Goal: Check status: Check status

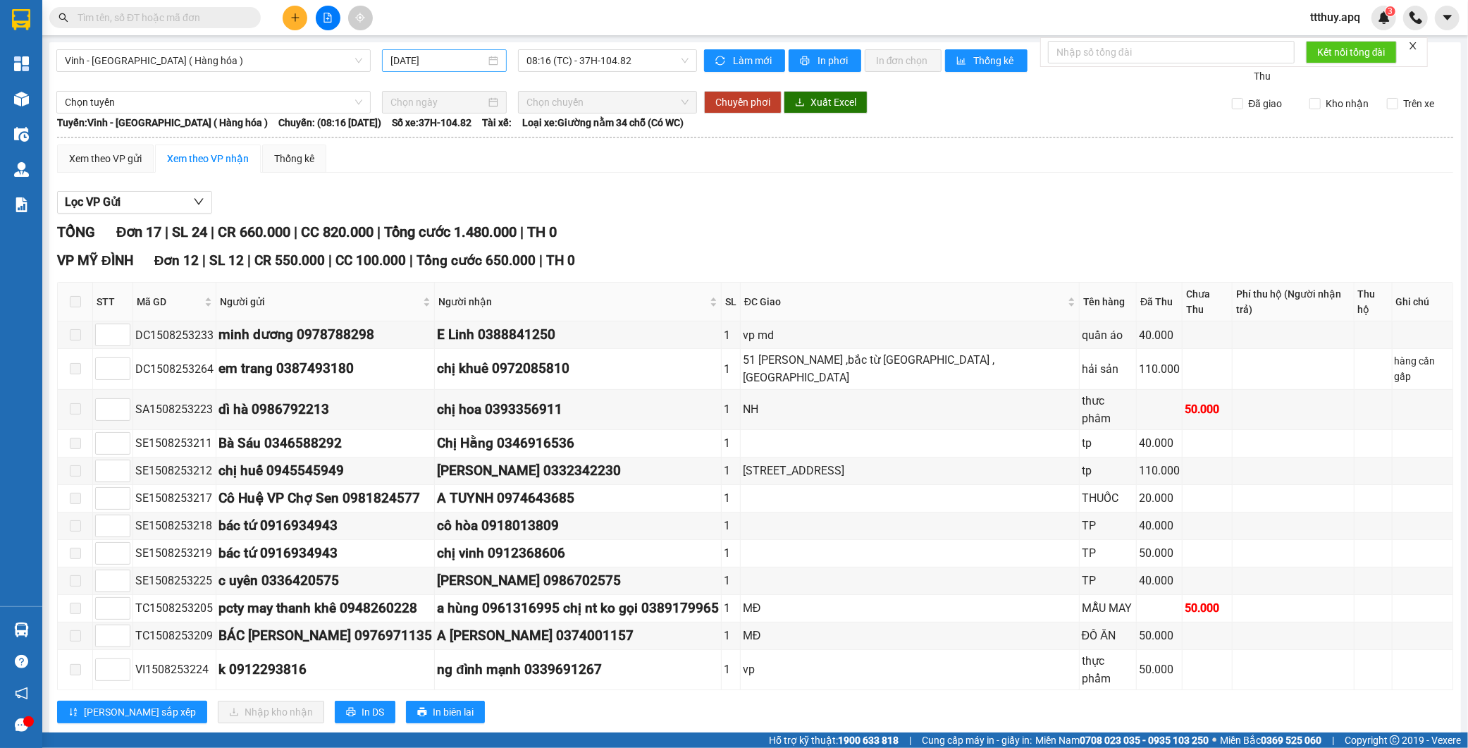
click at [431, 61] on input "[DATE]" at bounding box center [437, 61] width 95 height 16
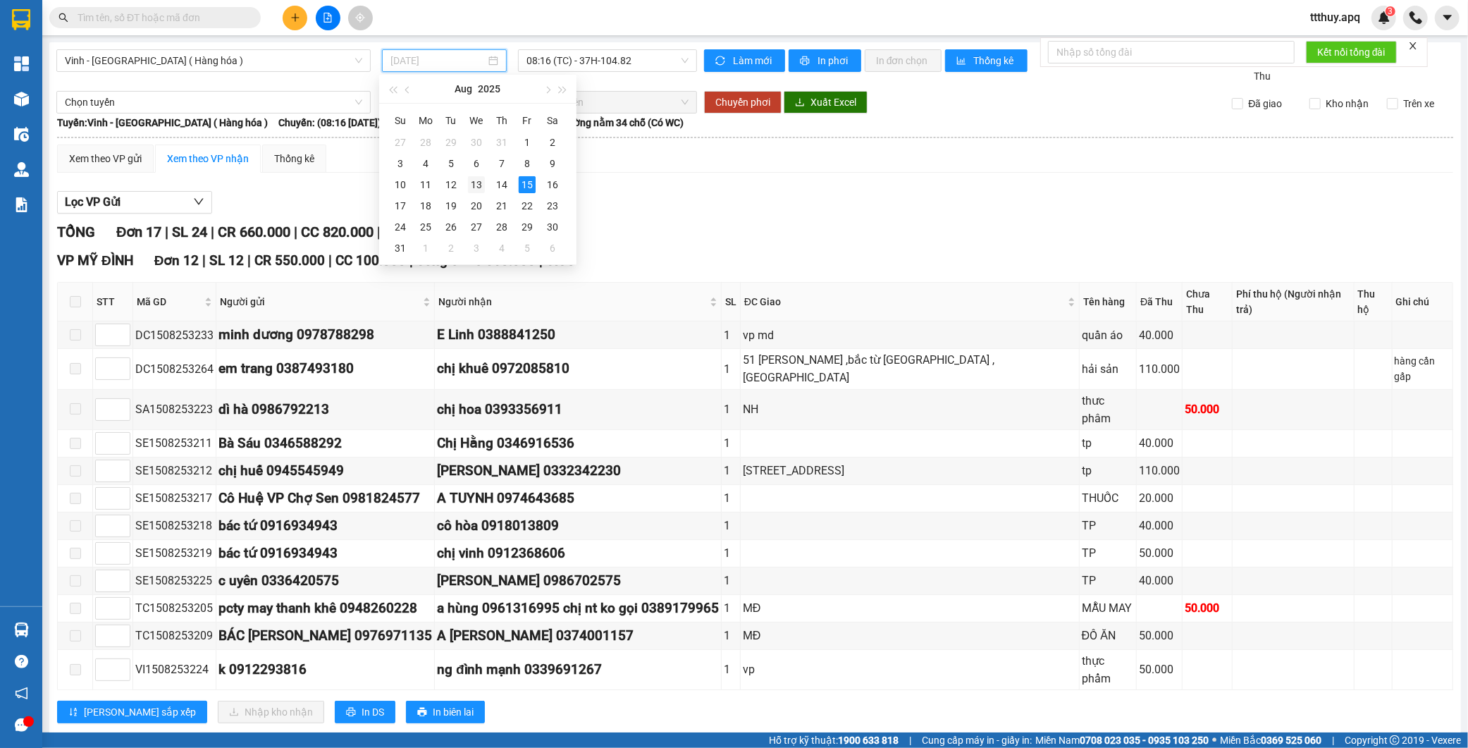
click at [476, 189] on div "13" at bounding box center [476, 184] width 17 height 17
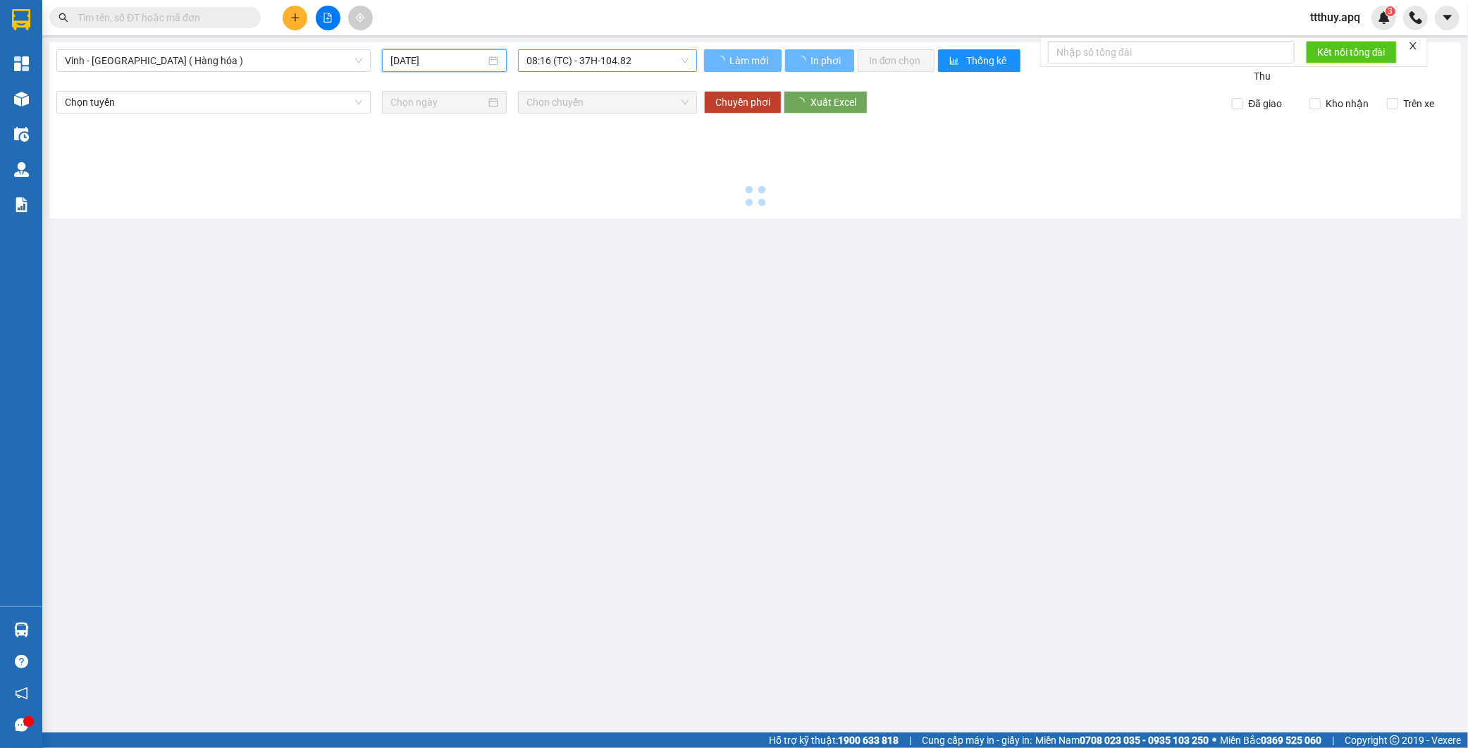
type input "13/08/2025"
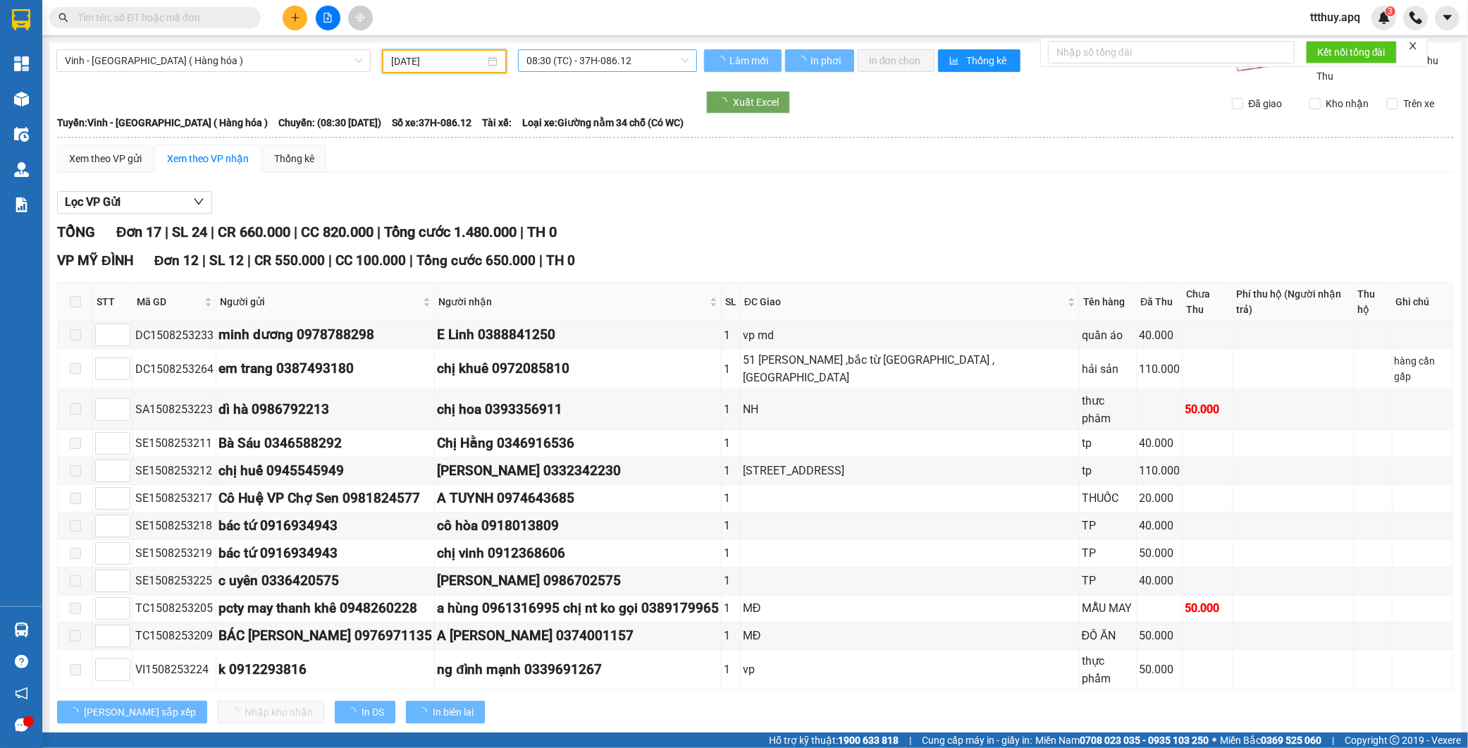
click at [645, 59] on span "08:30 (TC) - 37H-086.12" at bounding box center [607, 60] width 162 height 21
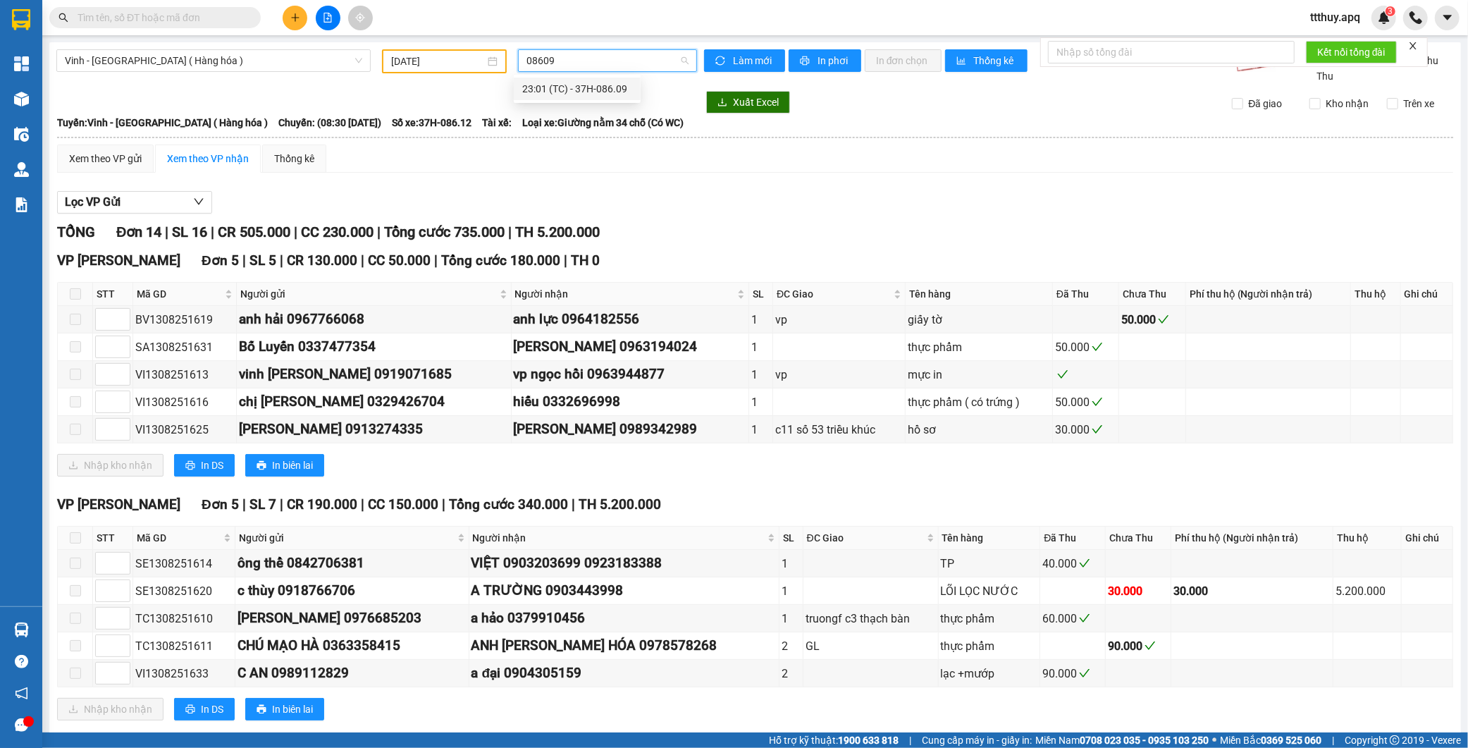
type input "08609"
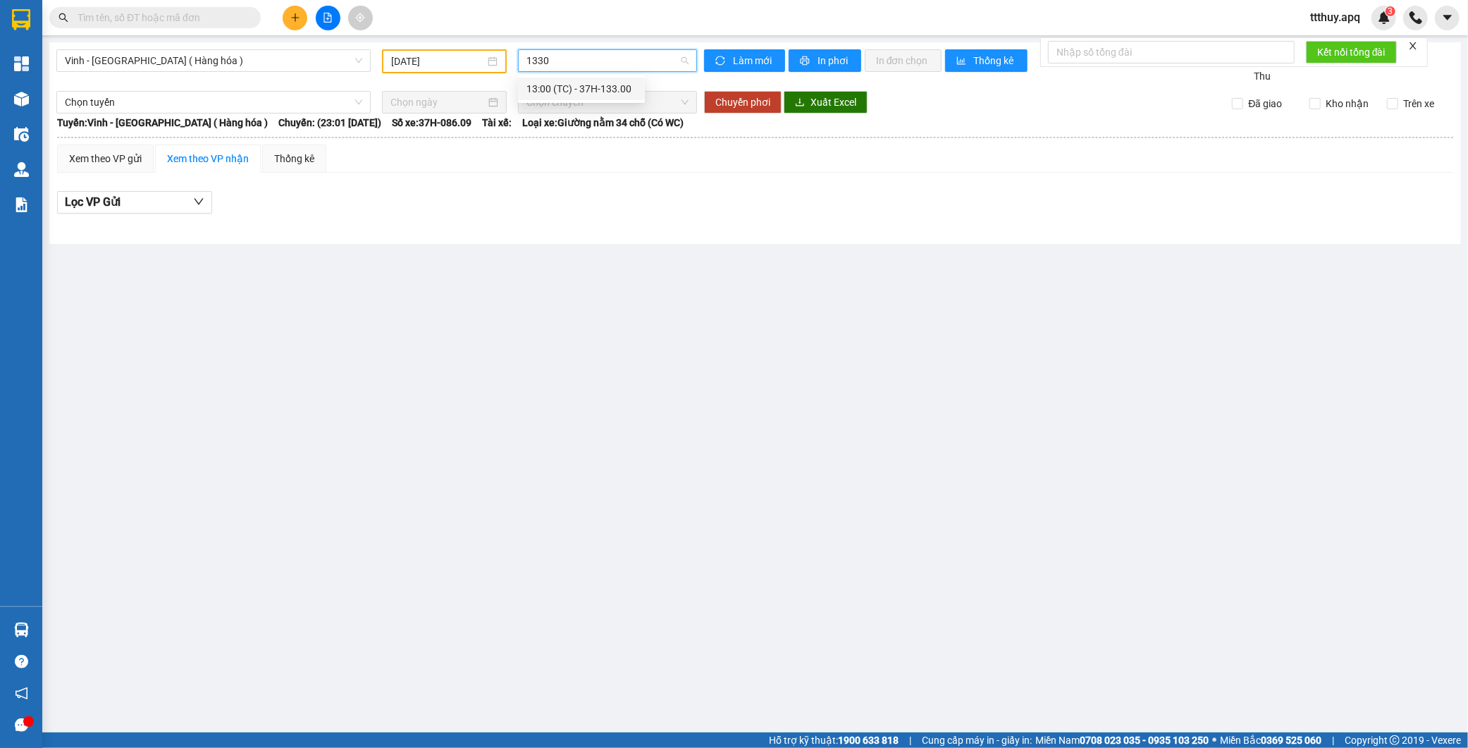
type input "13300"
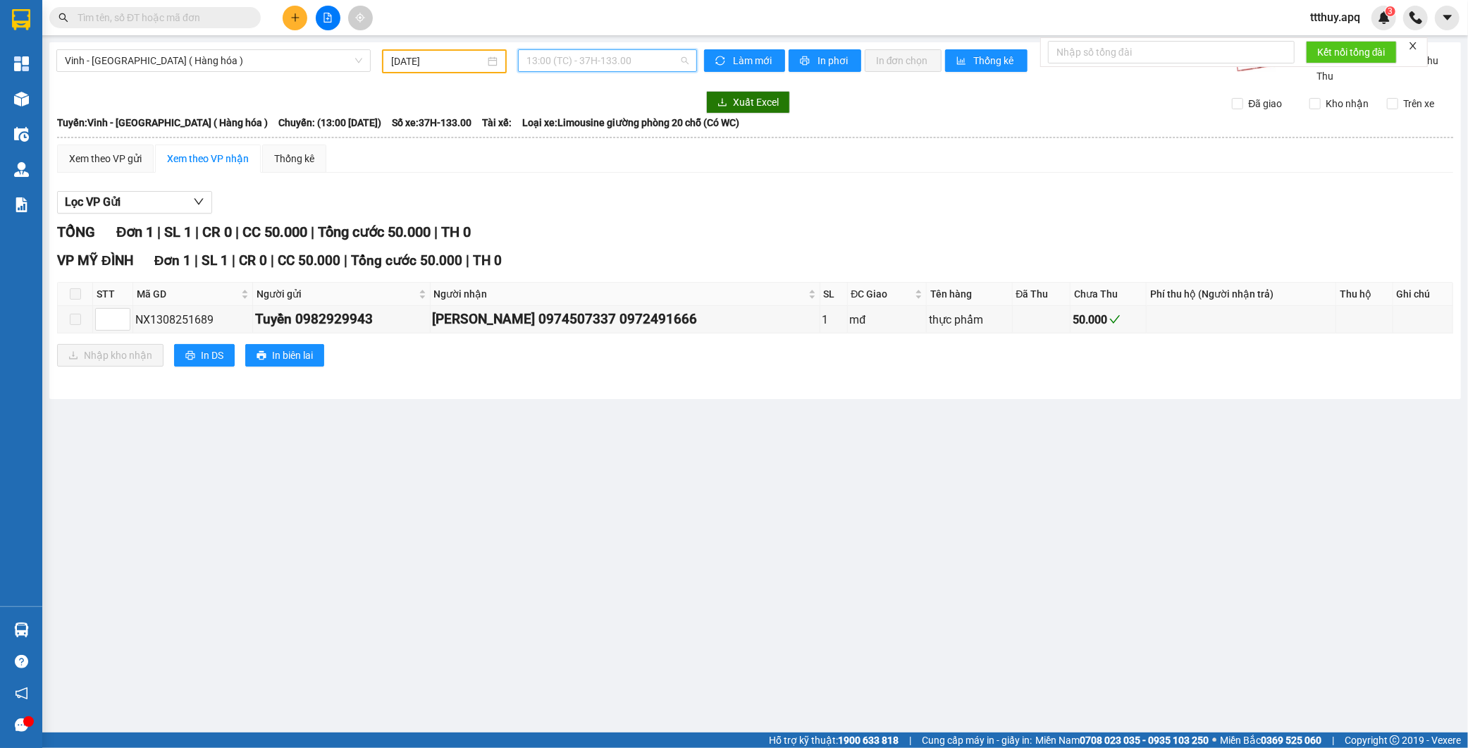
click at [583, 62] on span "13:00 (TC) - 37H-133.00" at bounding box center [607, 60] width 162 height 21
type input "10481"
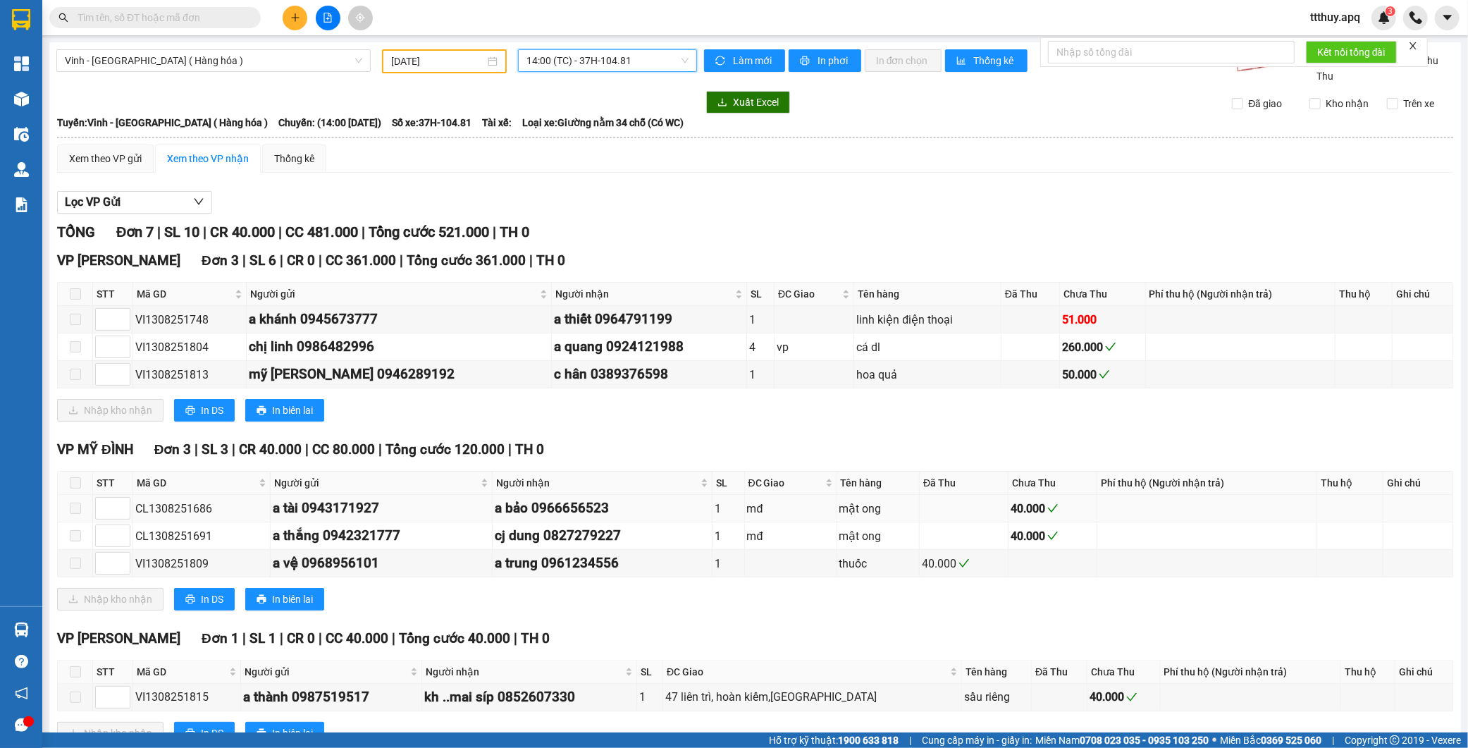
click at [189, 507] on div "CL1308251686" at bounding box center [201, 509] width 132 height 18
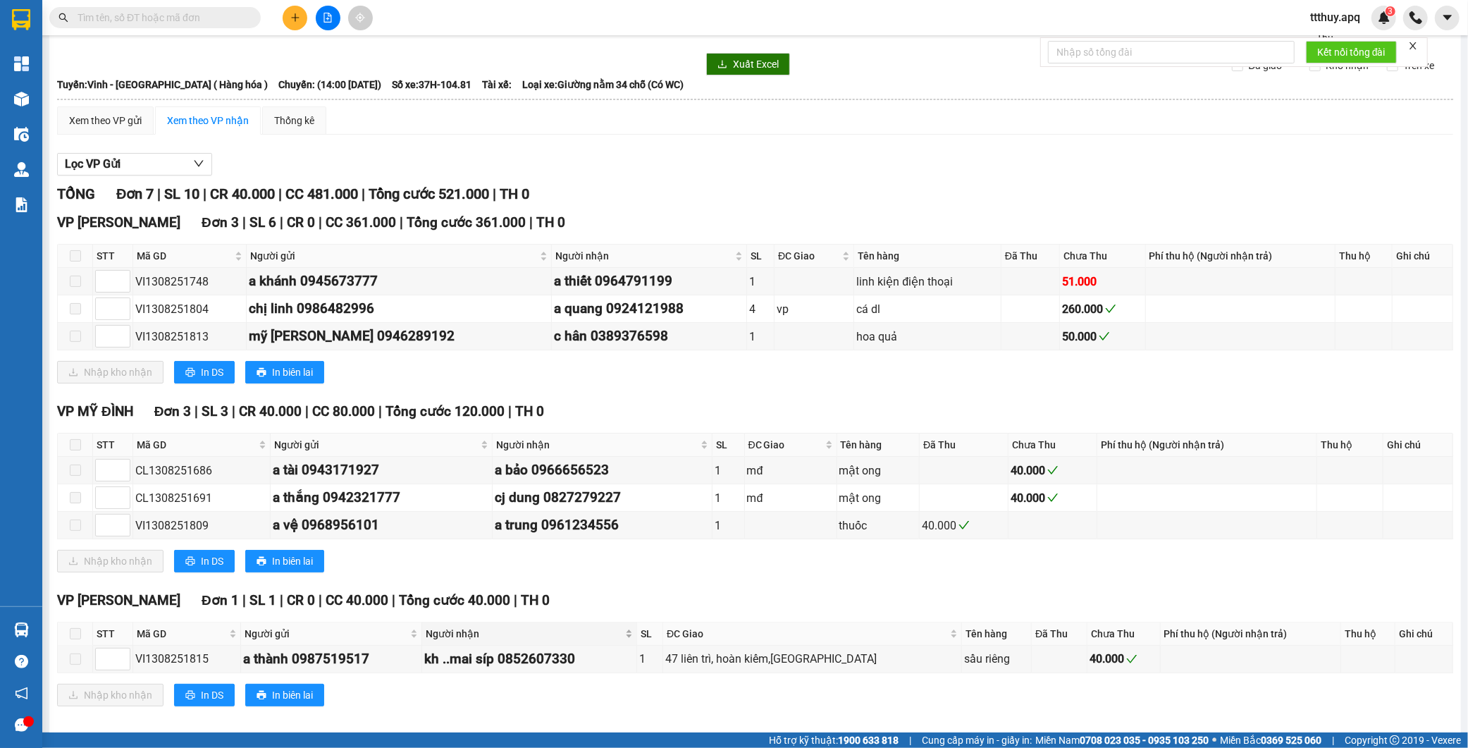
scroll to position [53, 0]
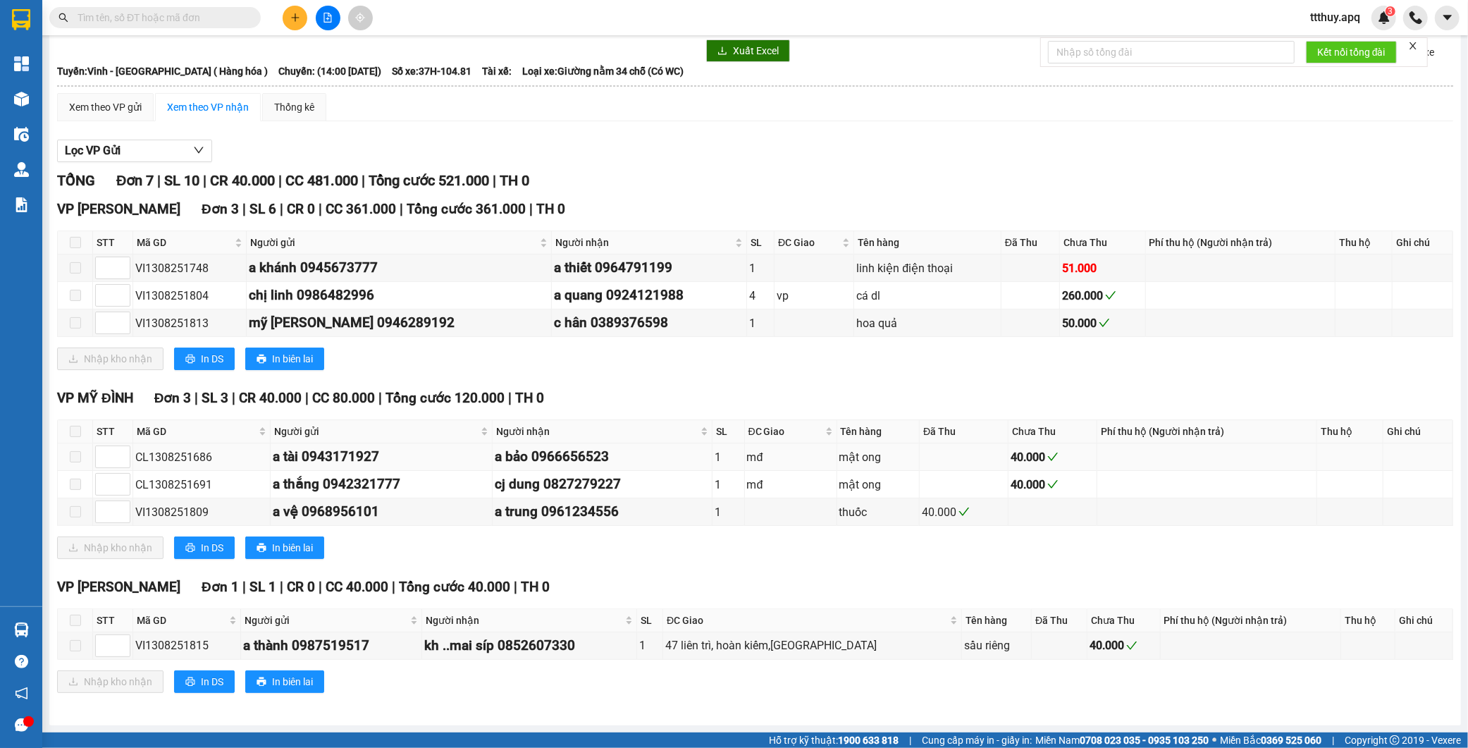
click at [185, 454] on div "CL1308251686" at bounding box center [201, 457] width 132 height 18
click at [191, 455] on div "CL1308251686" at bounding box center [201, 457] width 132 height 18
copy div "CL1308251686"
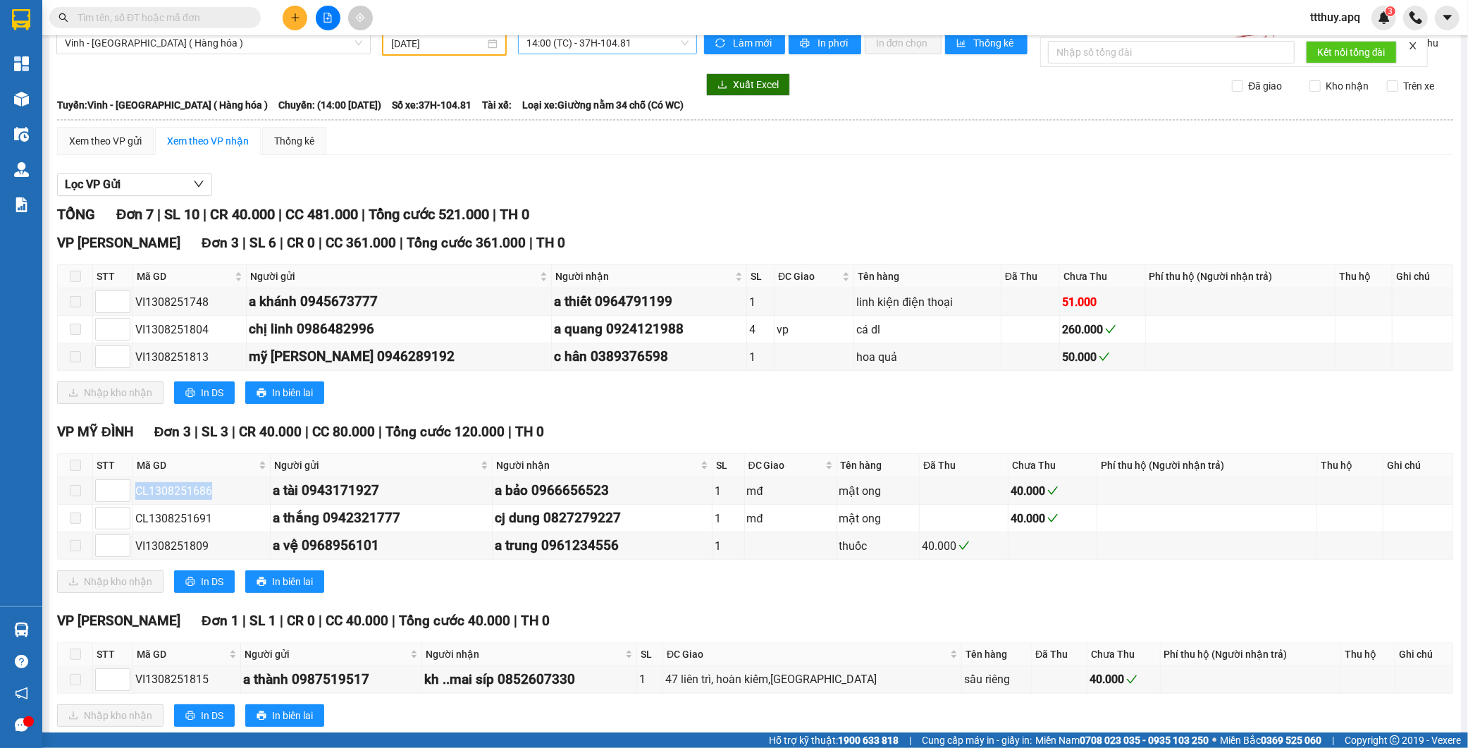
scroll to position [0, 0]
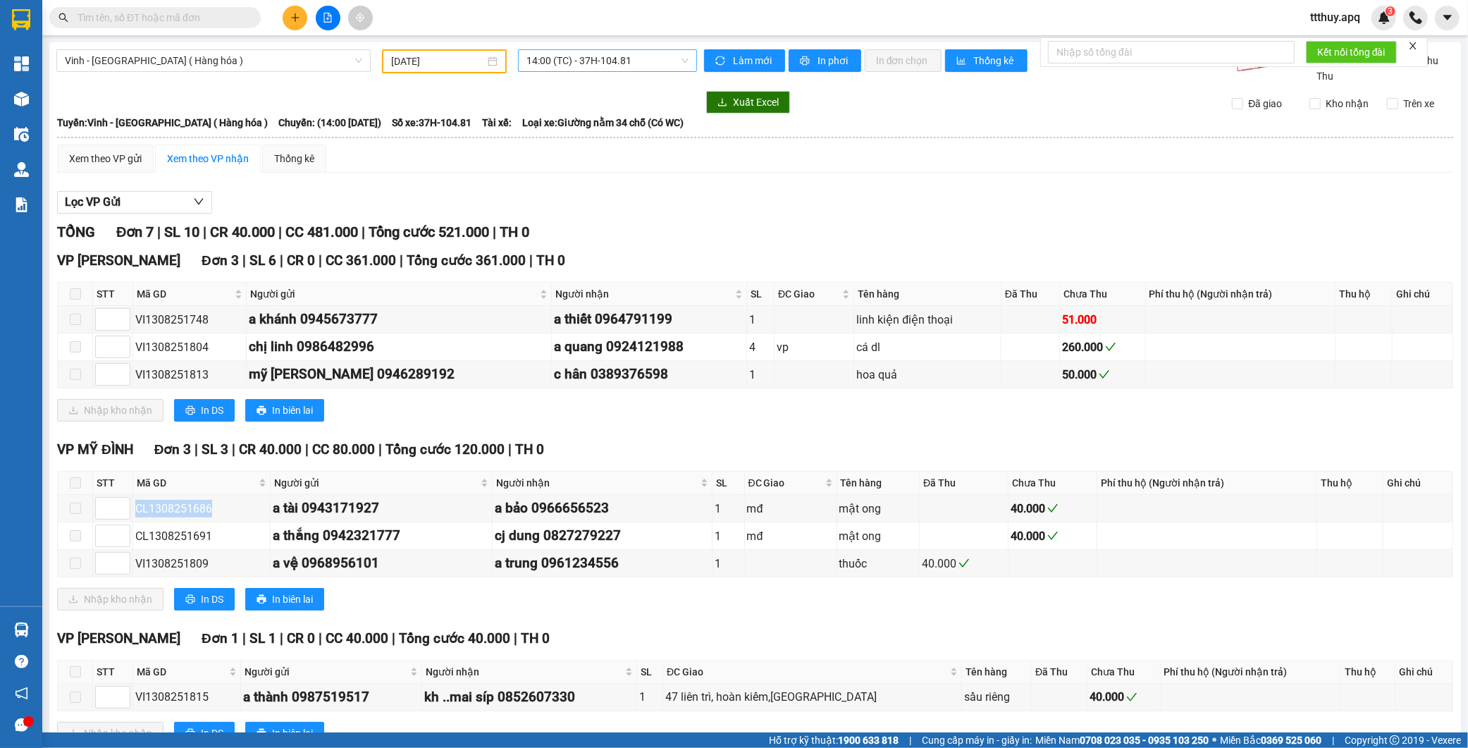
click at [588, 68] on span "14:00 (TC) - 37H-104.81" at bounding box center [607, 60] width 162 height 21
type input "10424"
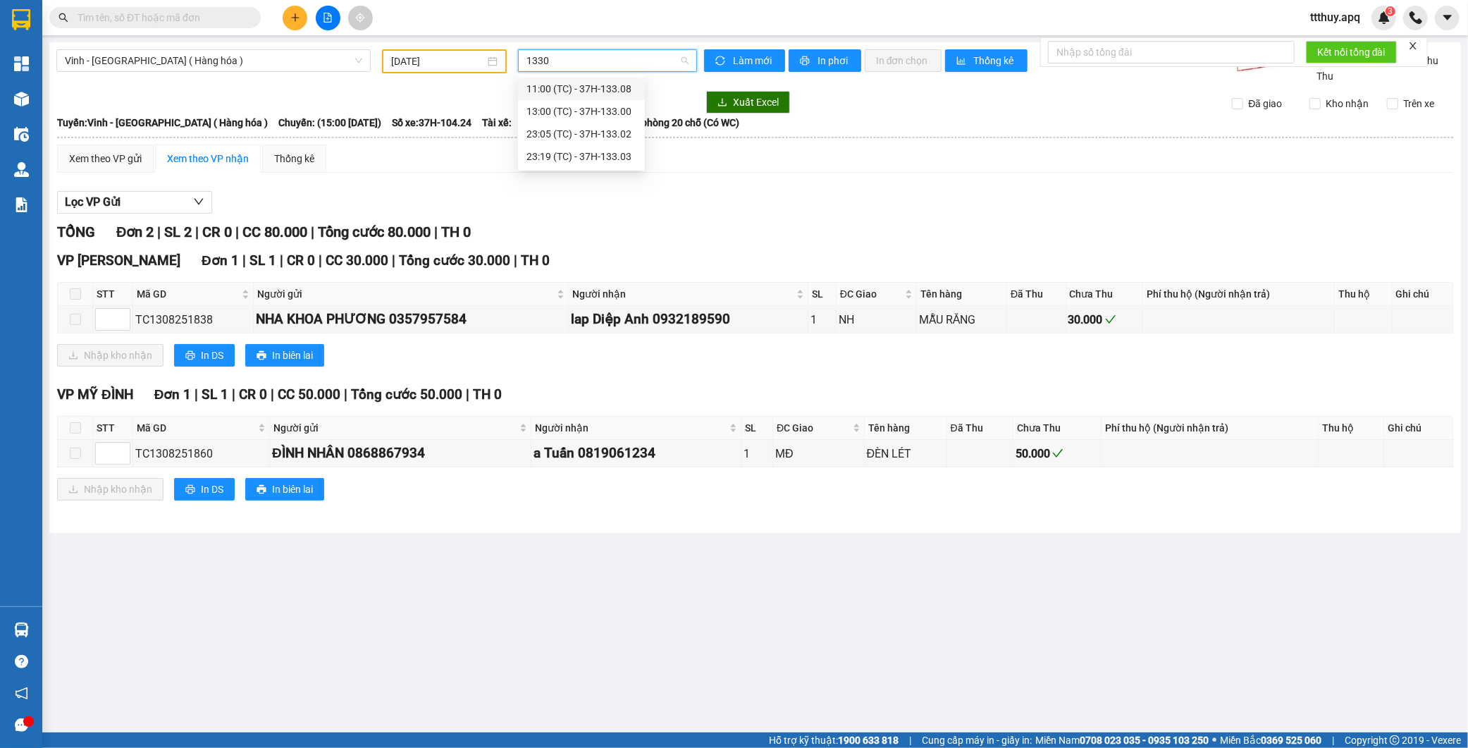
type input "13302"
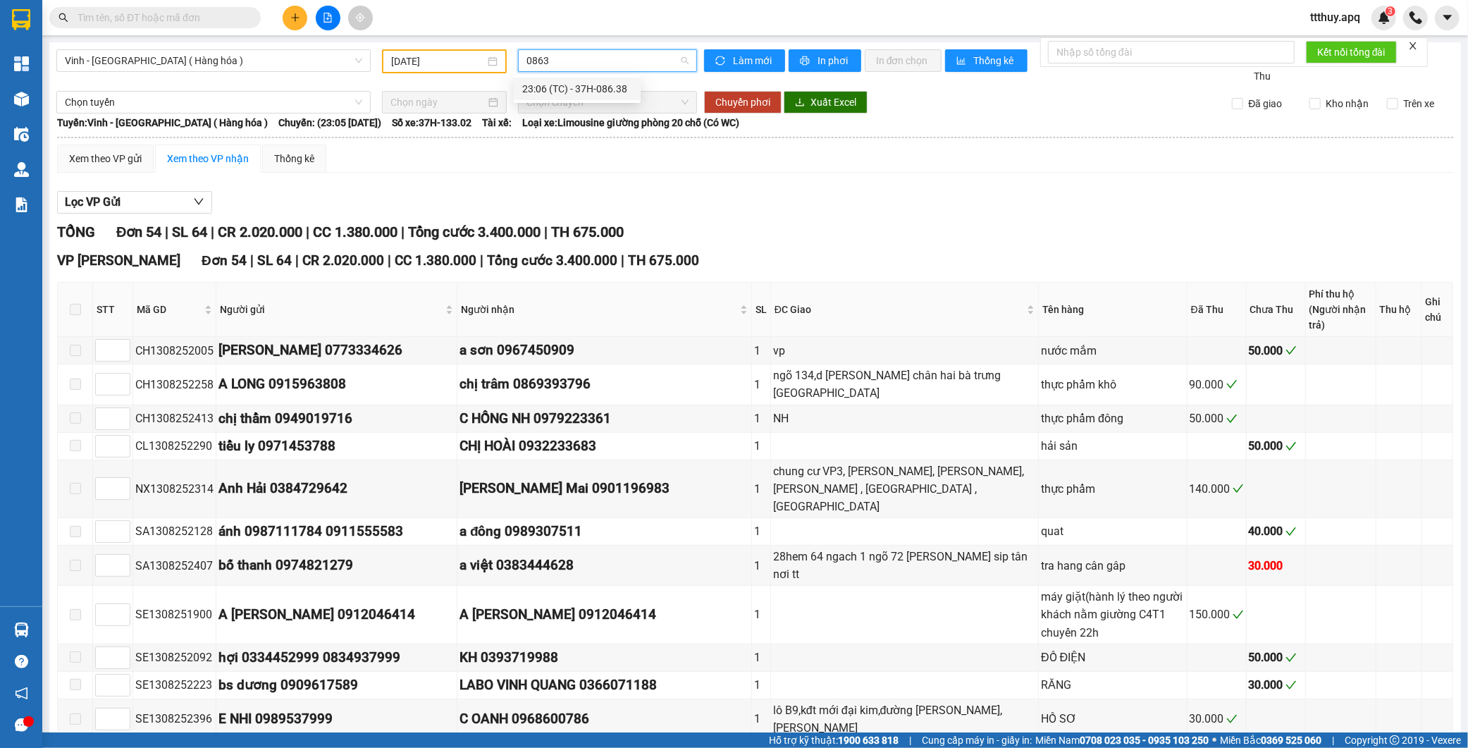
type input "08638"
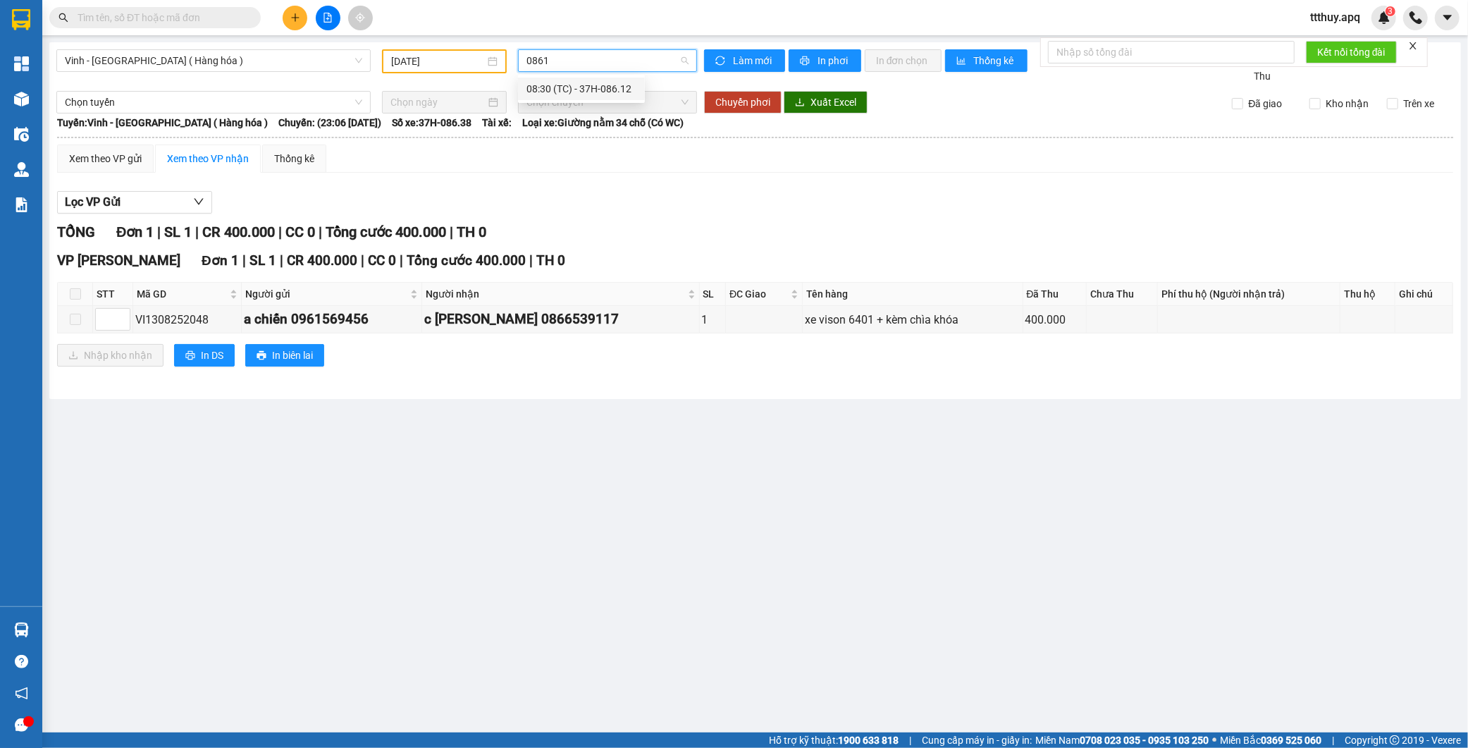
type input "08612"
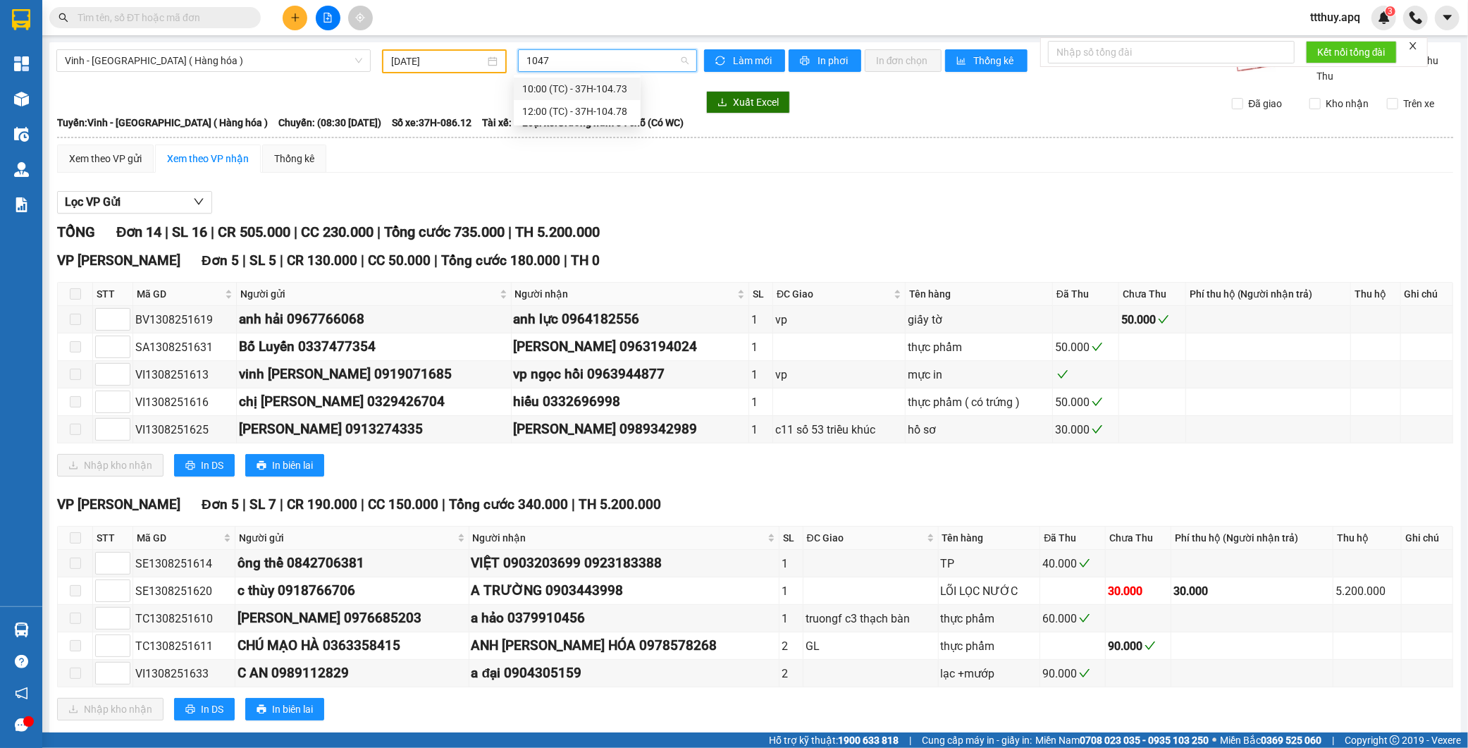
type input "10473"
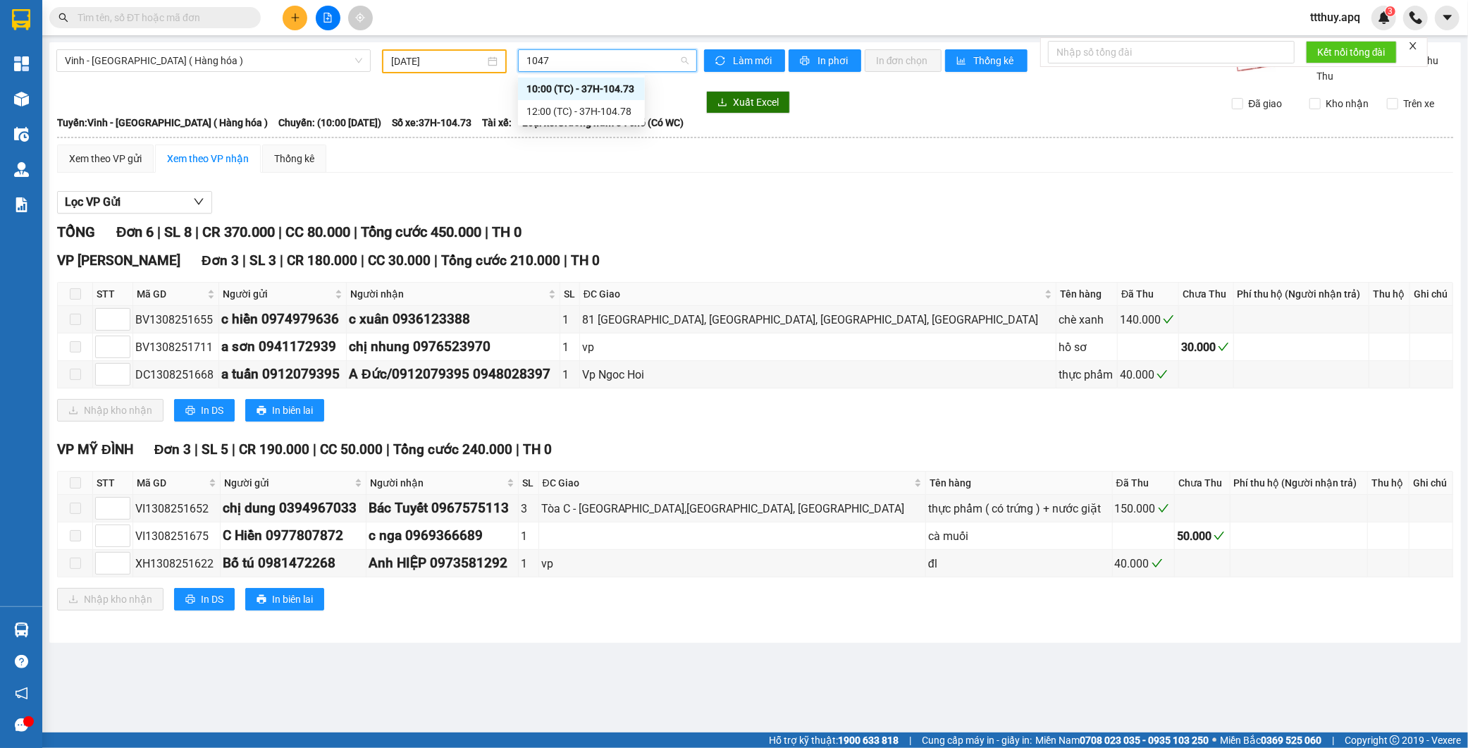
type input "10478"
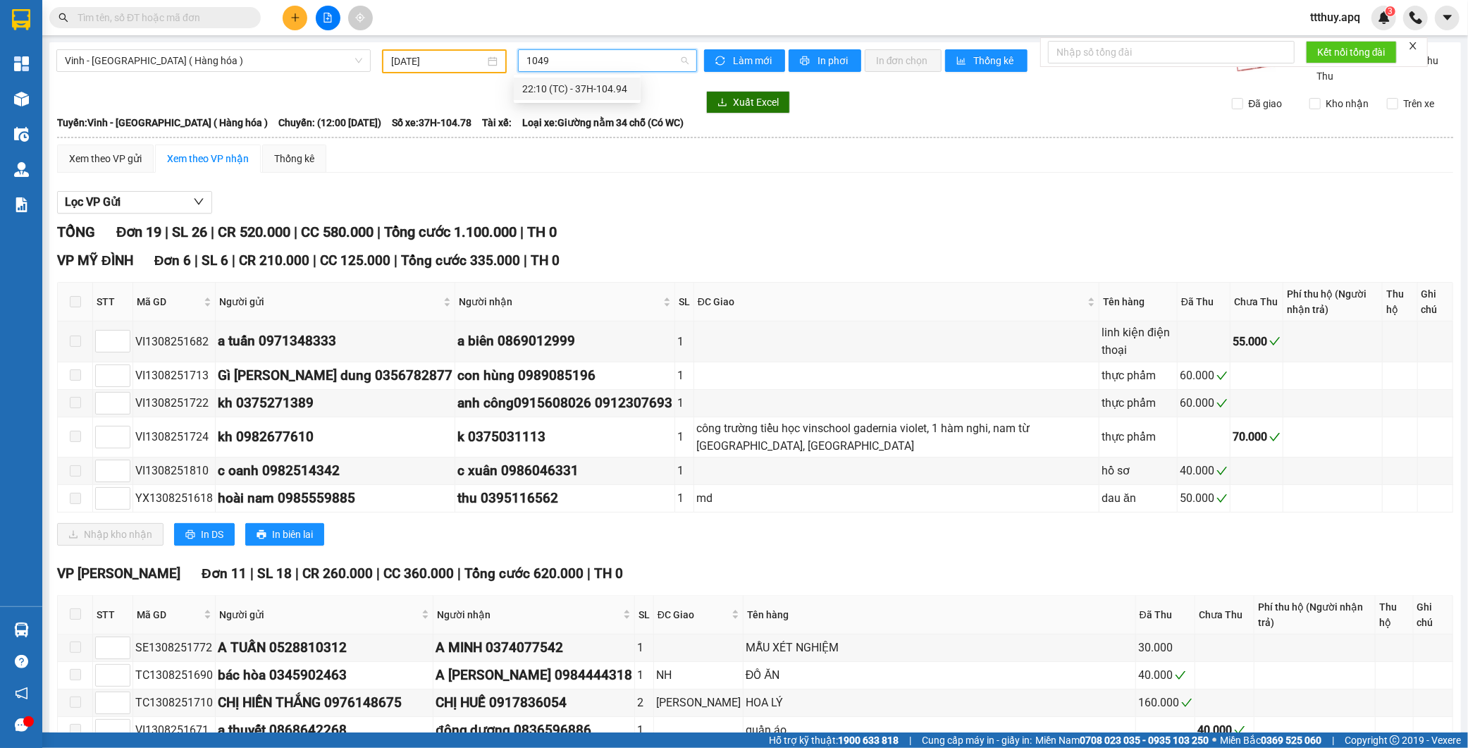
type input "10494"
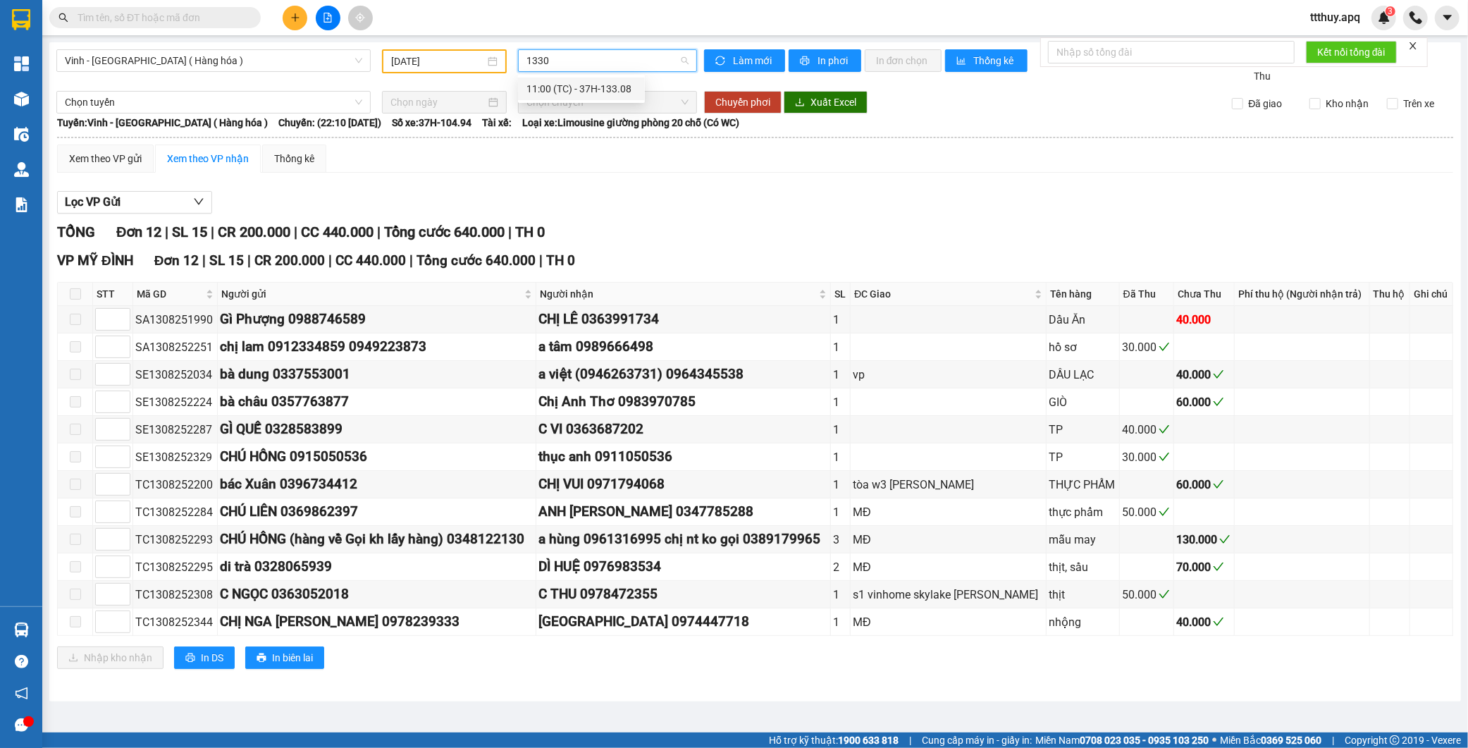
type input "13308"
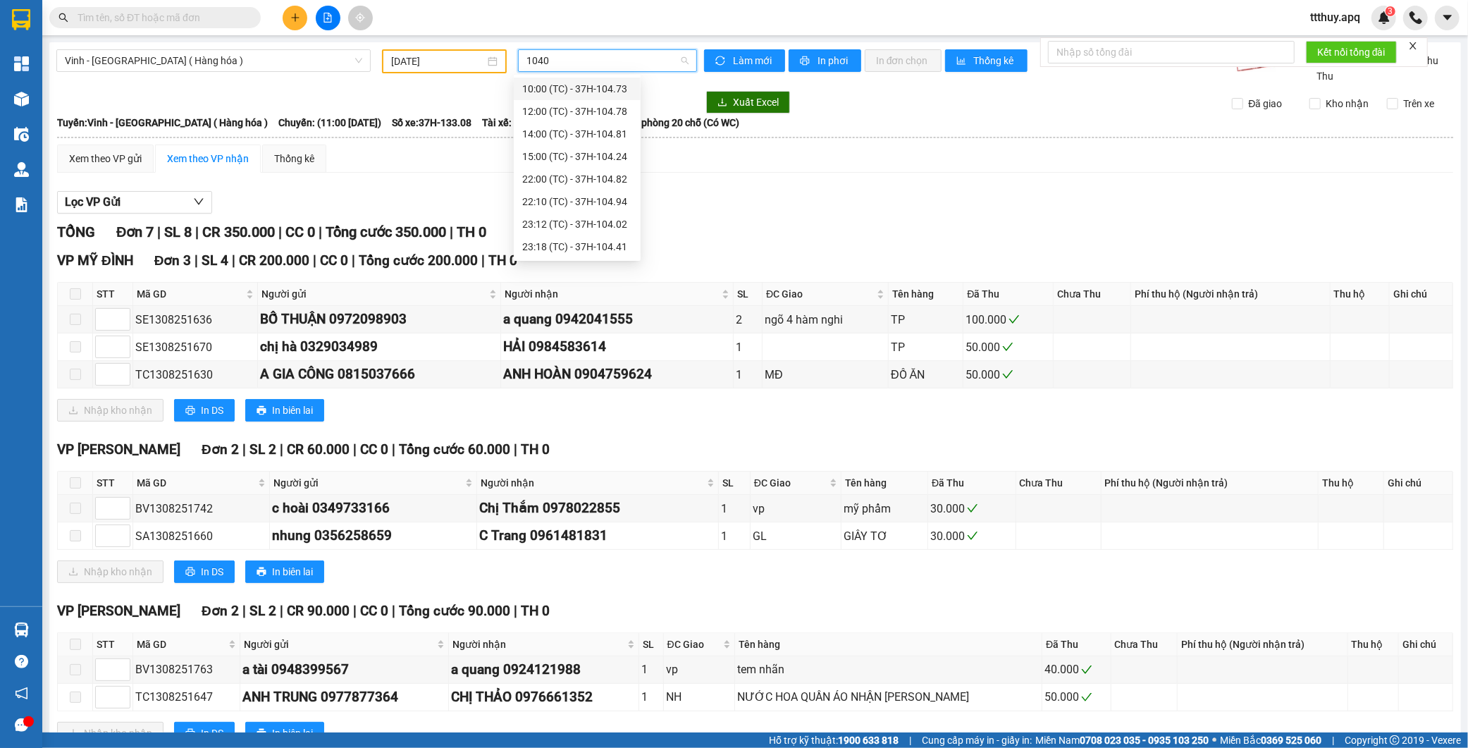
type input "10402"
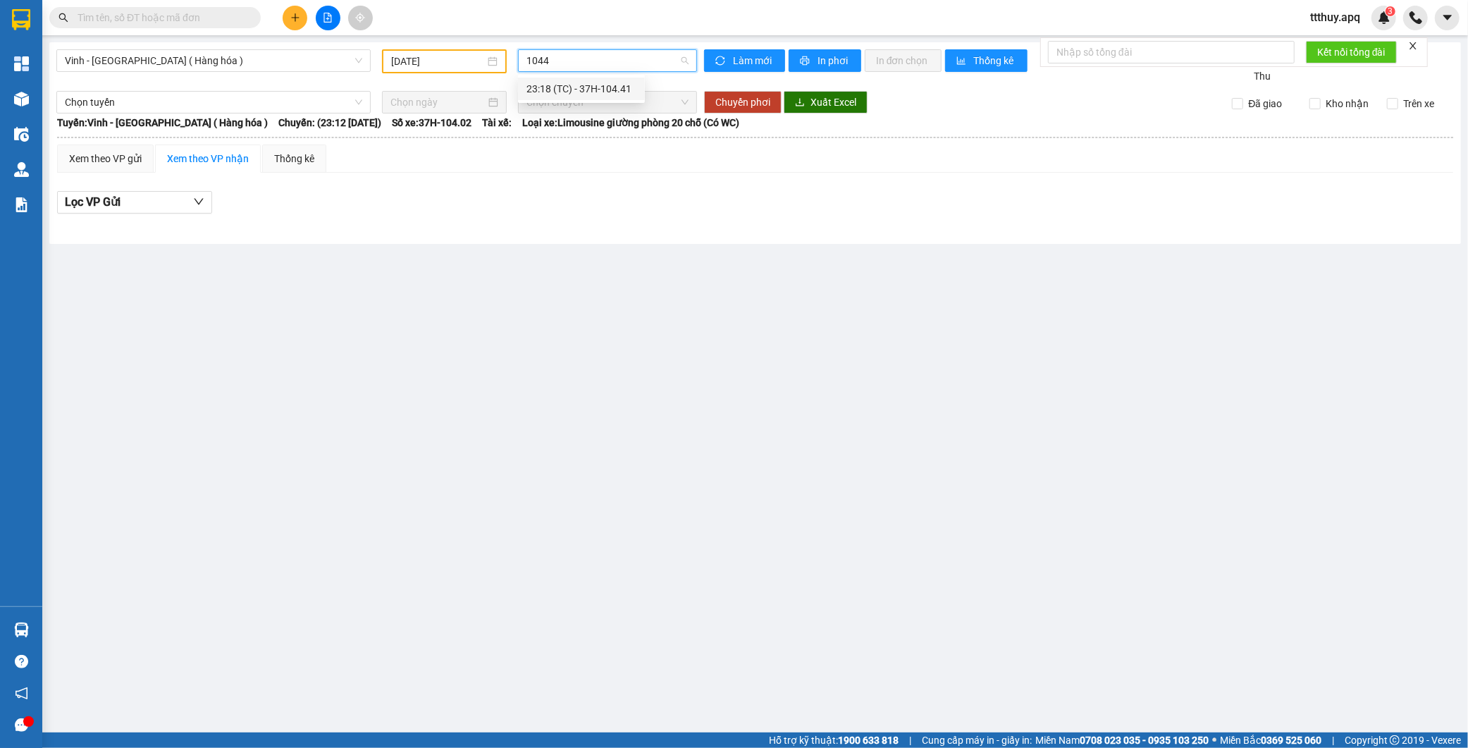
type input "10445"
type input "10482"
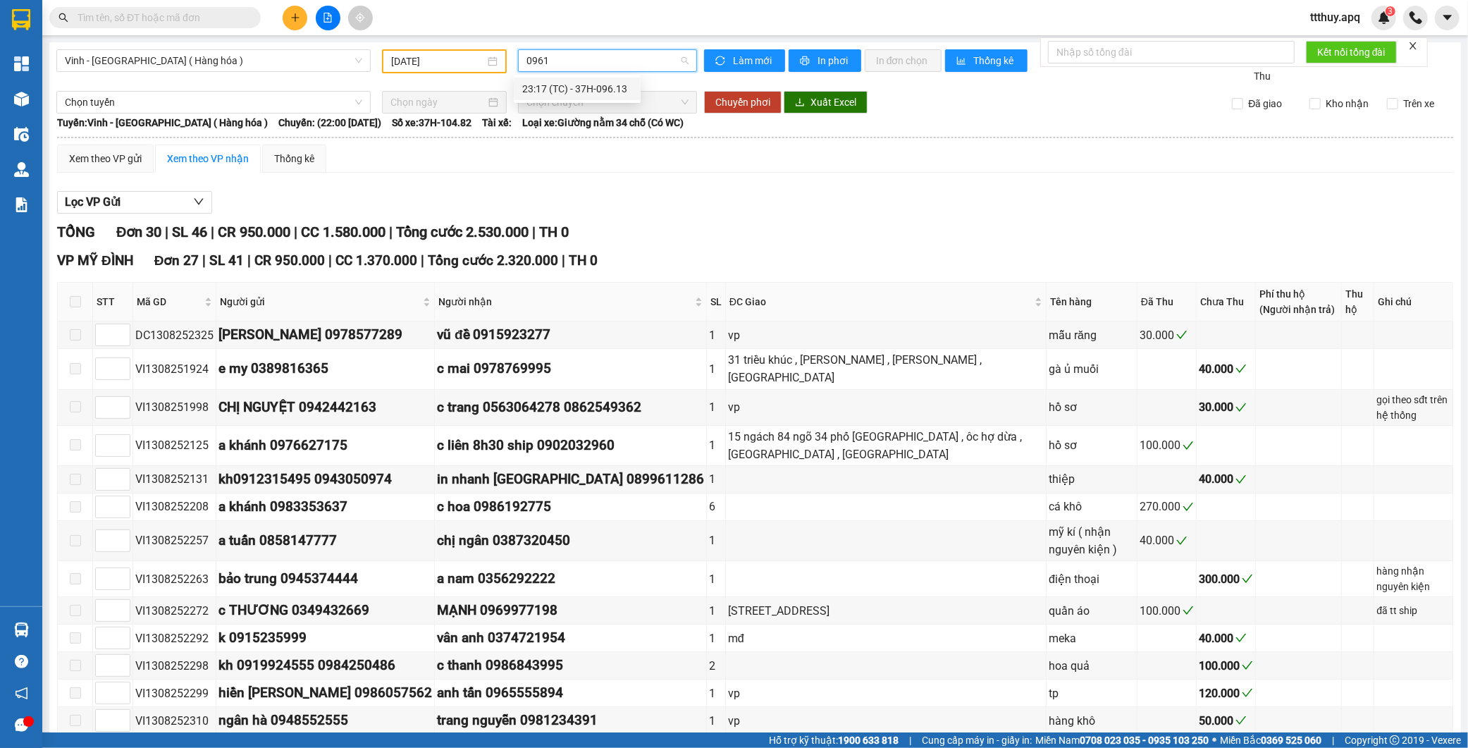
type input "09613"
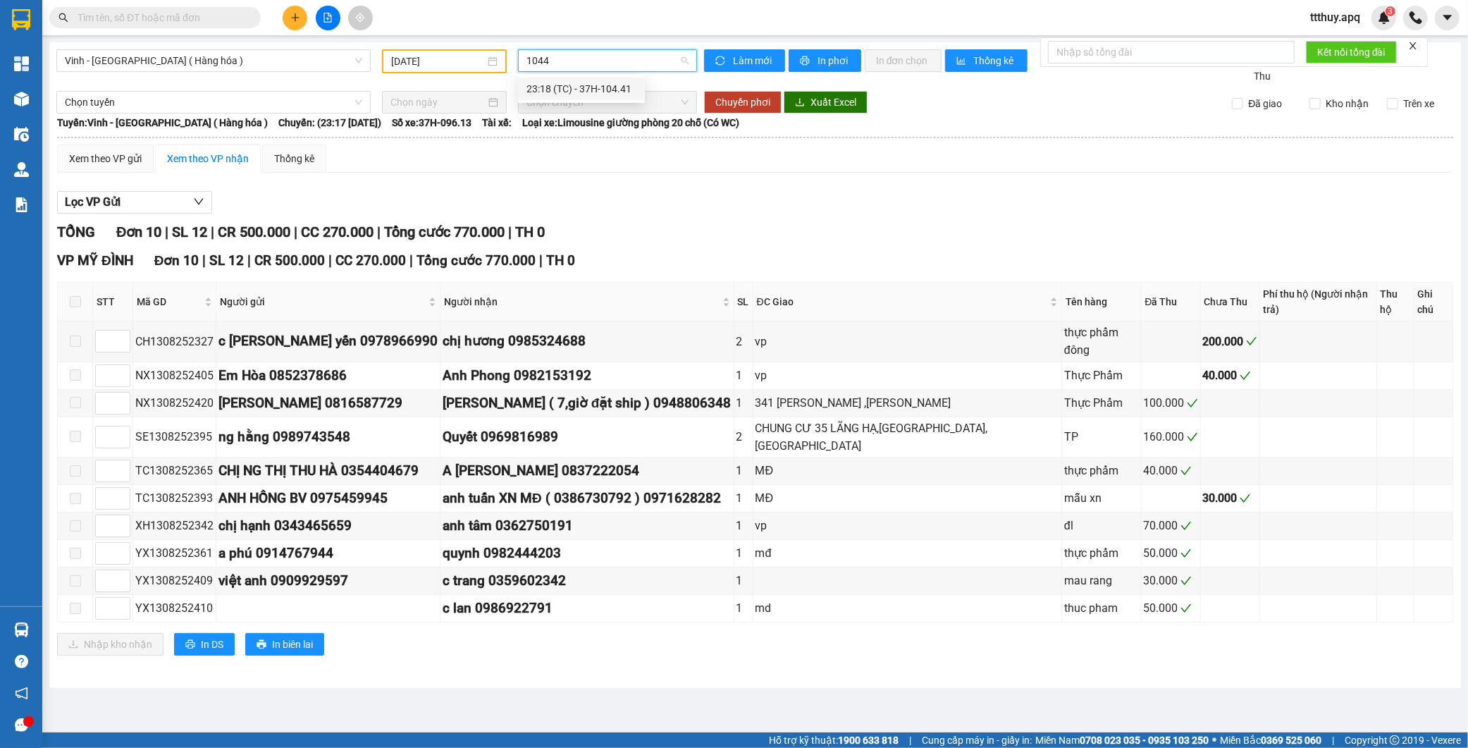
type input "10441"
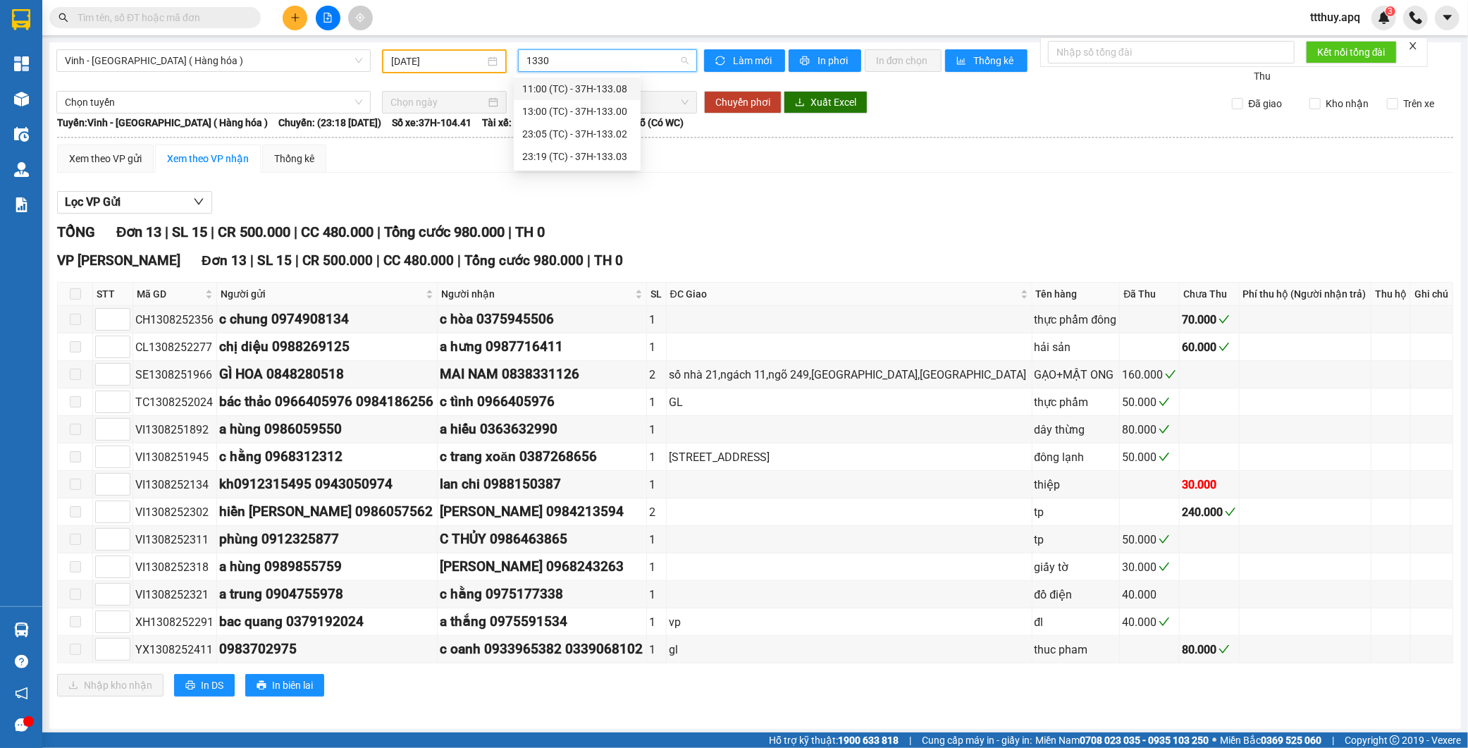
type input "13303"
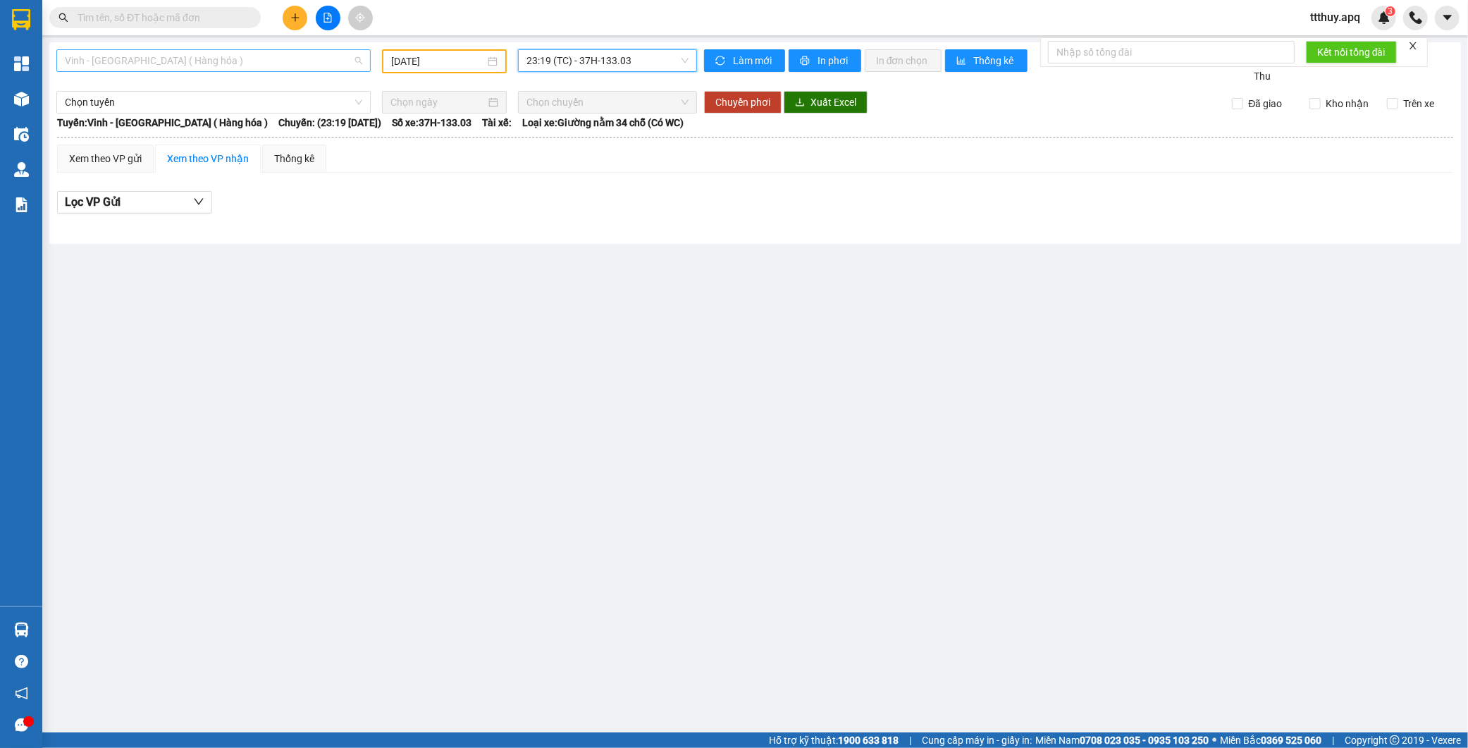
click at [199, 65] on span "Vinh - Hà Nội ( Hàng hóa )" at bounding box center [213, 60] width 297 height 21
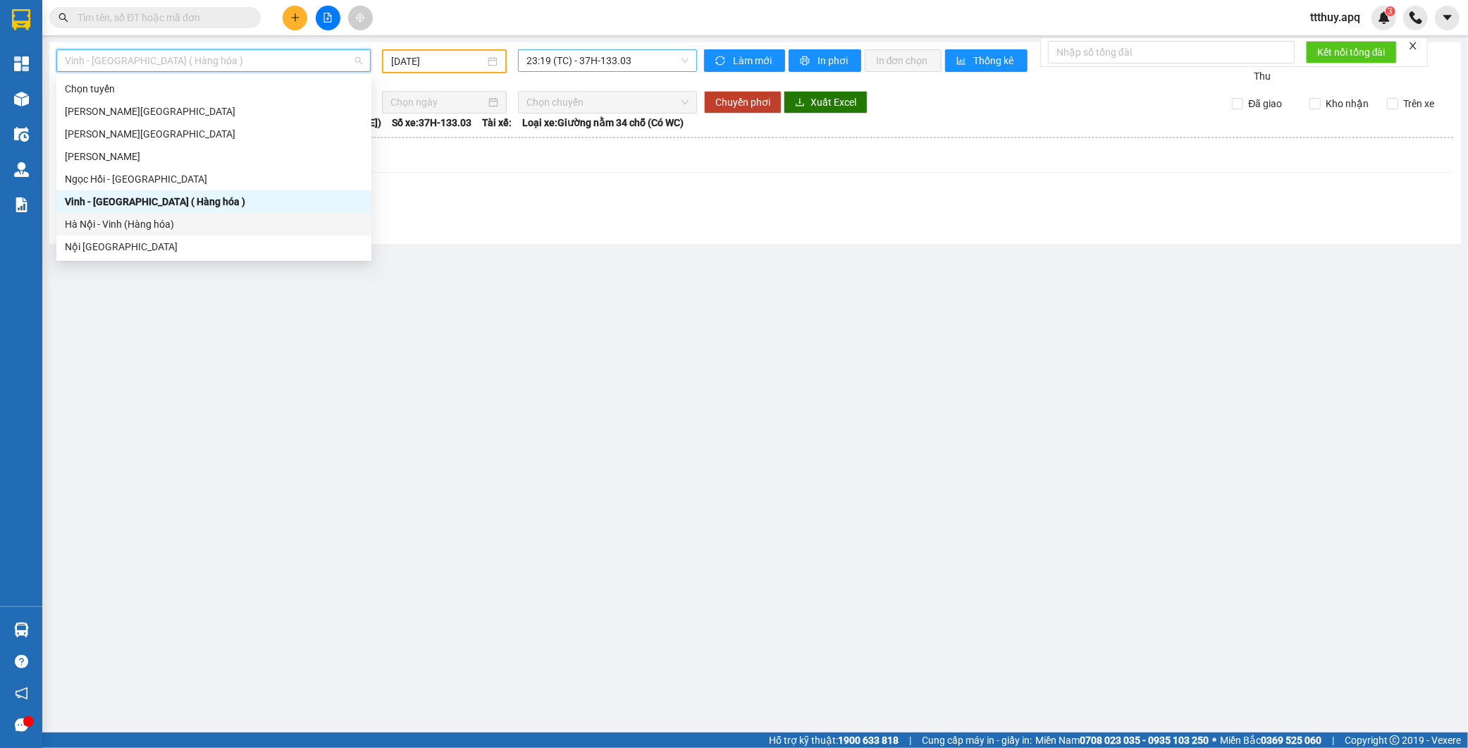
click at [139, 219] on div "Hà Nội - Vinh (Hàng hóa)" at bounding box center [214, 224] width 298 height 16
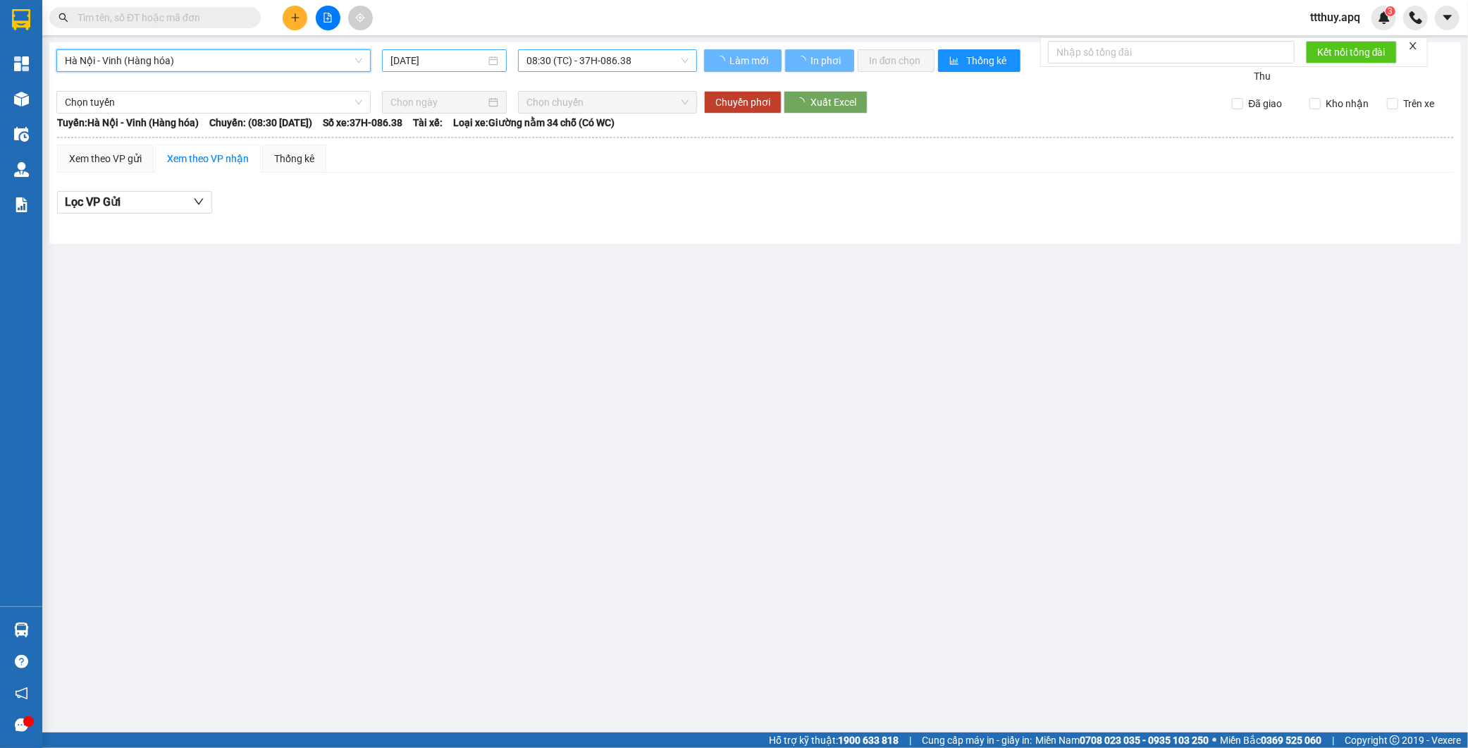
click at [440, 58] on input "15/08/2025" at bounding box center [437, 61] width 95 height 16
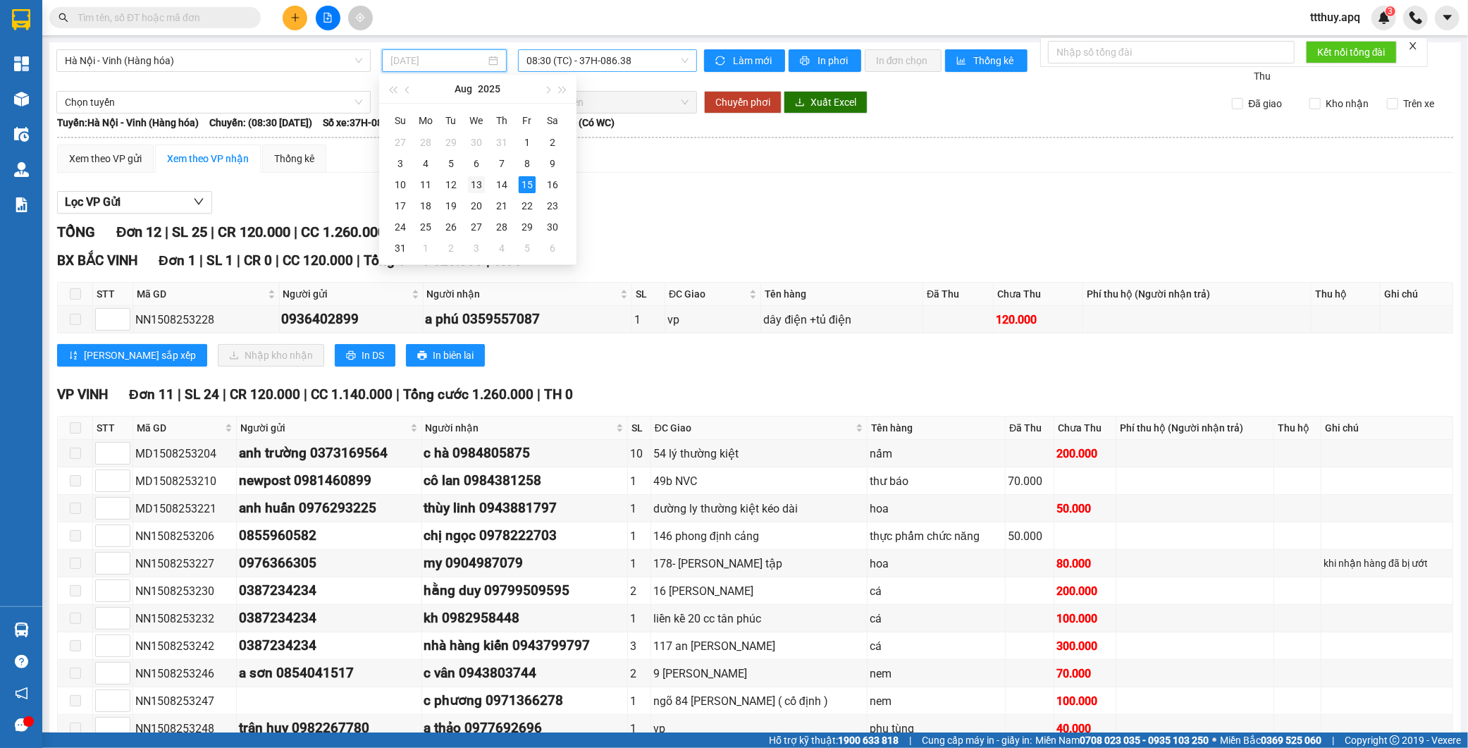
click at [474, 183] on div "13" at bounding box center [476, 184] width 17 height 17
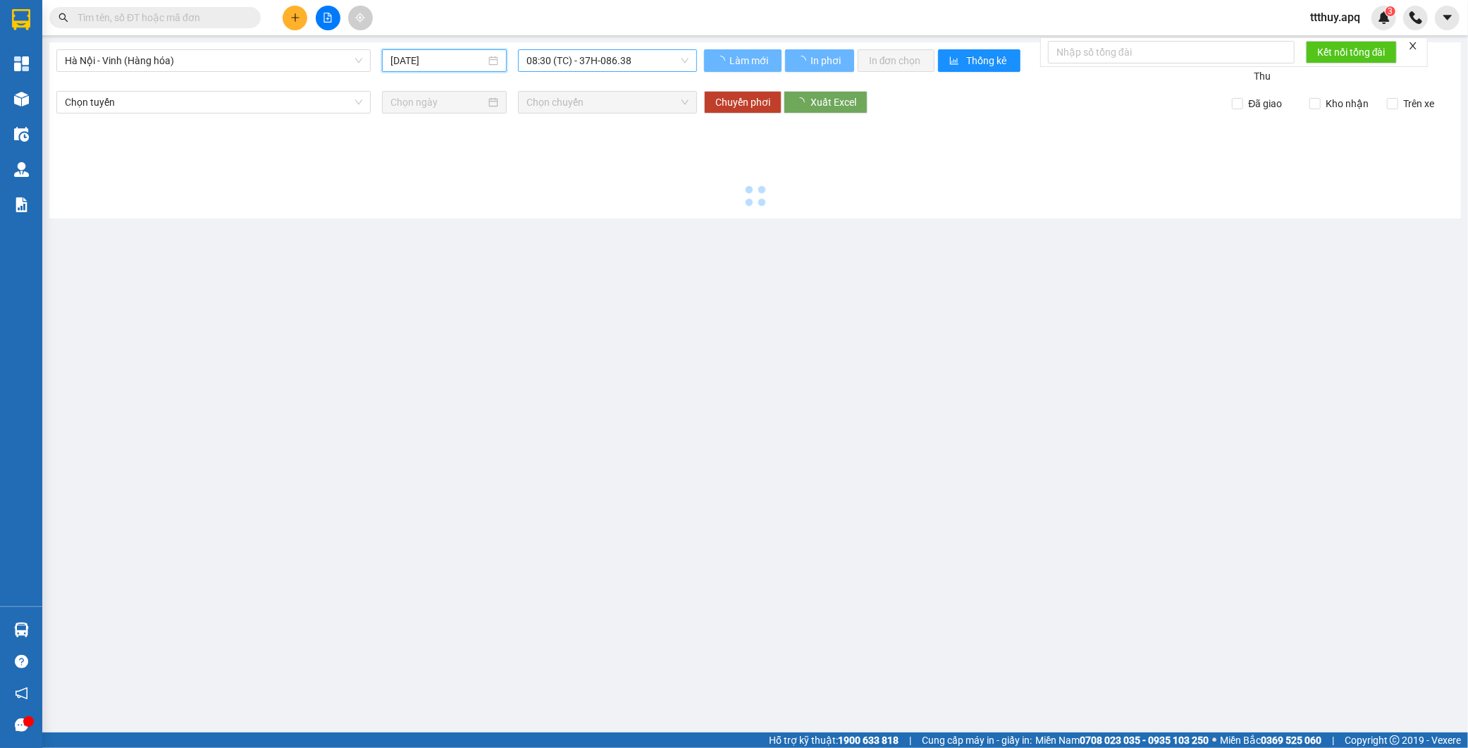
type input "13/08/2025"
